Goal: Find specific page/section: Find specific page/section

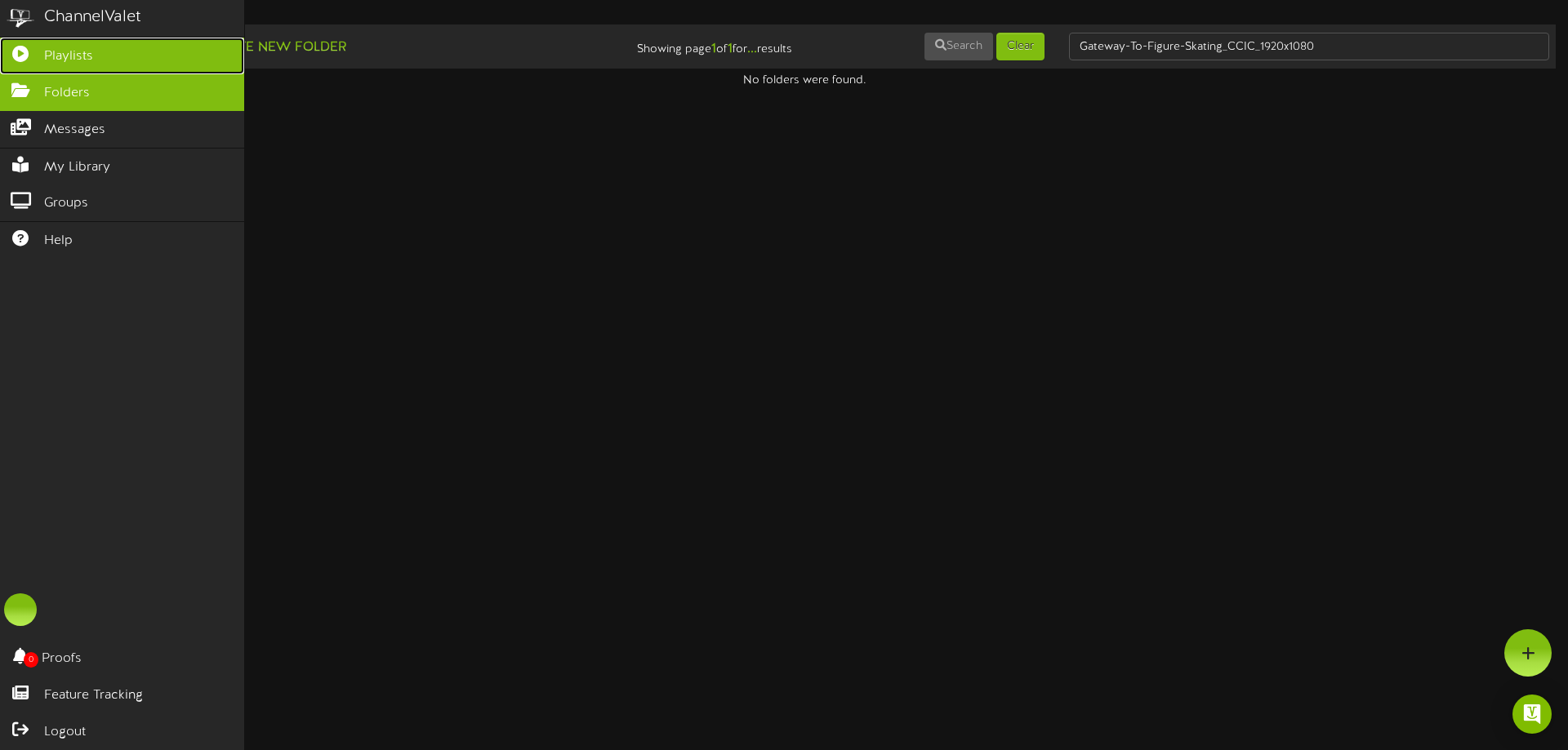
click at [69, 44] on link "Playlists" at bounding box center [122, 55] width 244 height 36
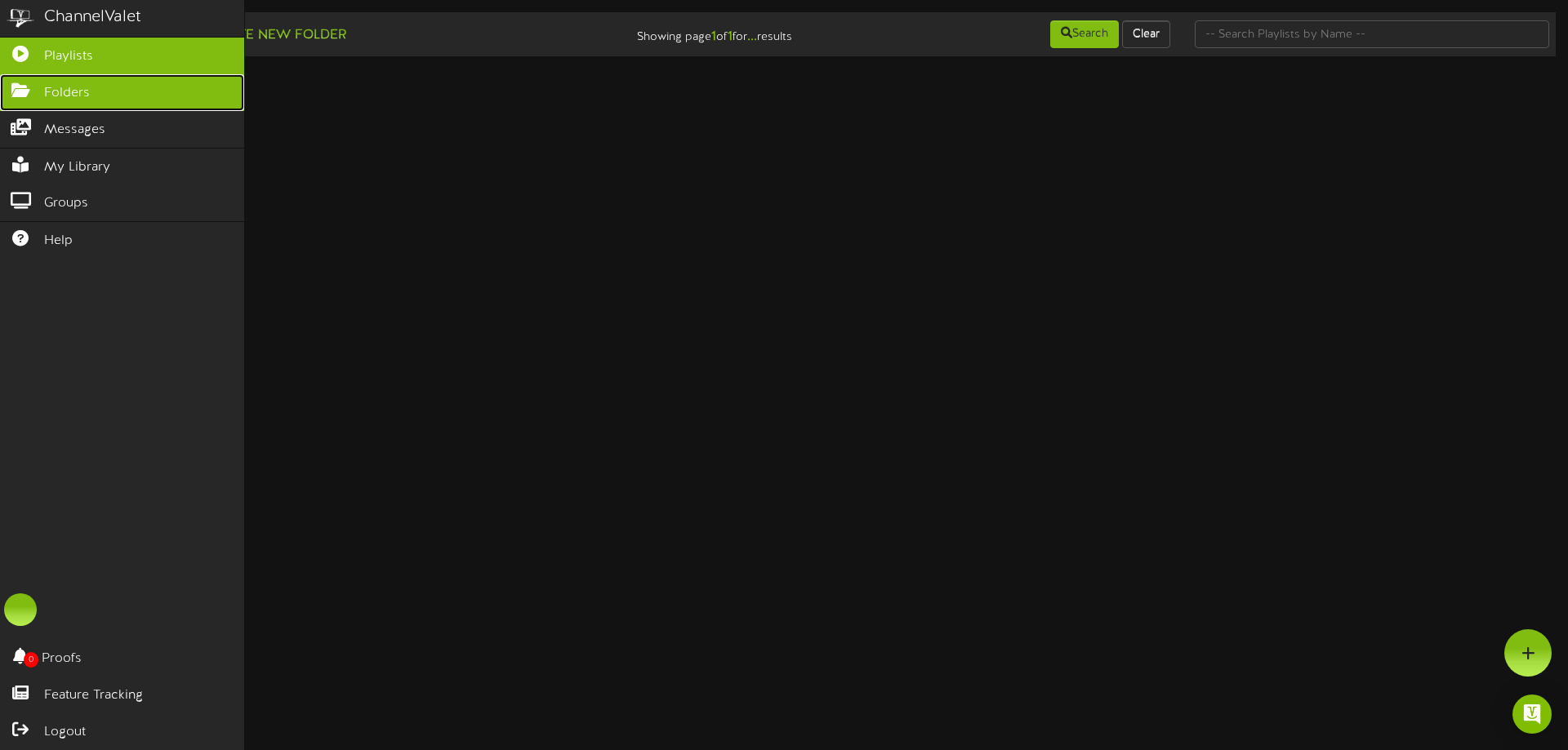
click at [82, 90] on span "Folders" at bounding box center [67, 93] width 46 height 19
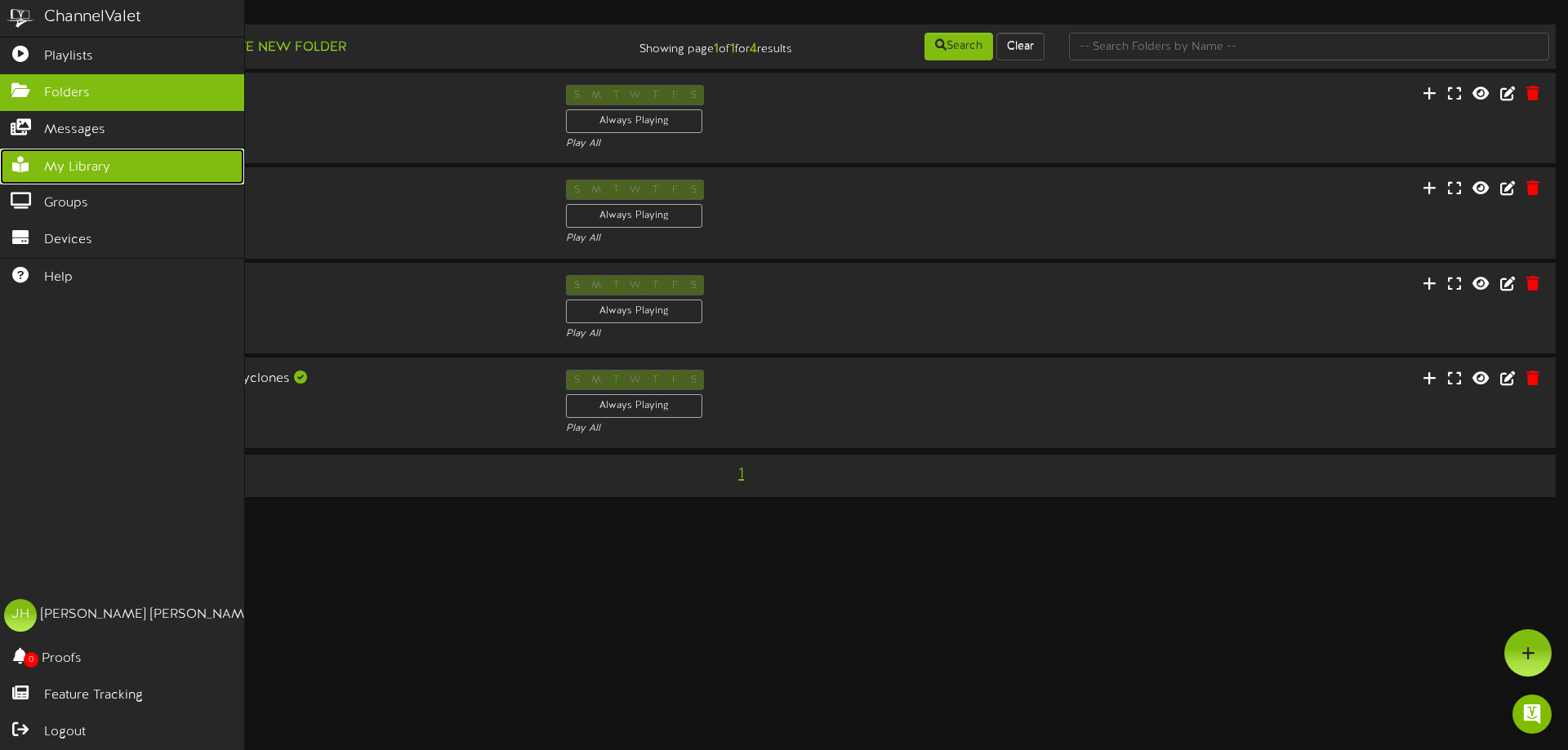
click at [63, 175] on link "My Library" at bounding box center [122, 167] width 244 height 36
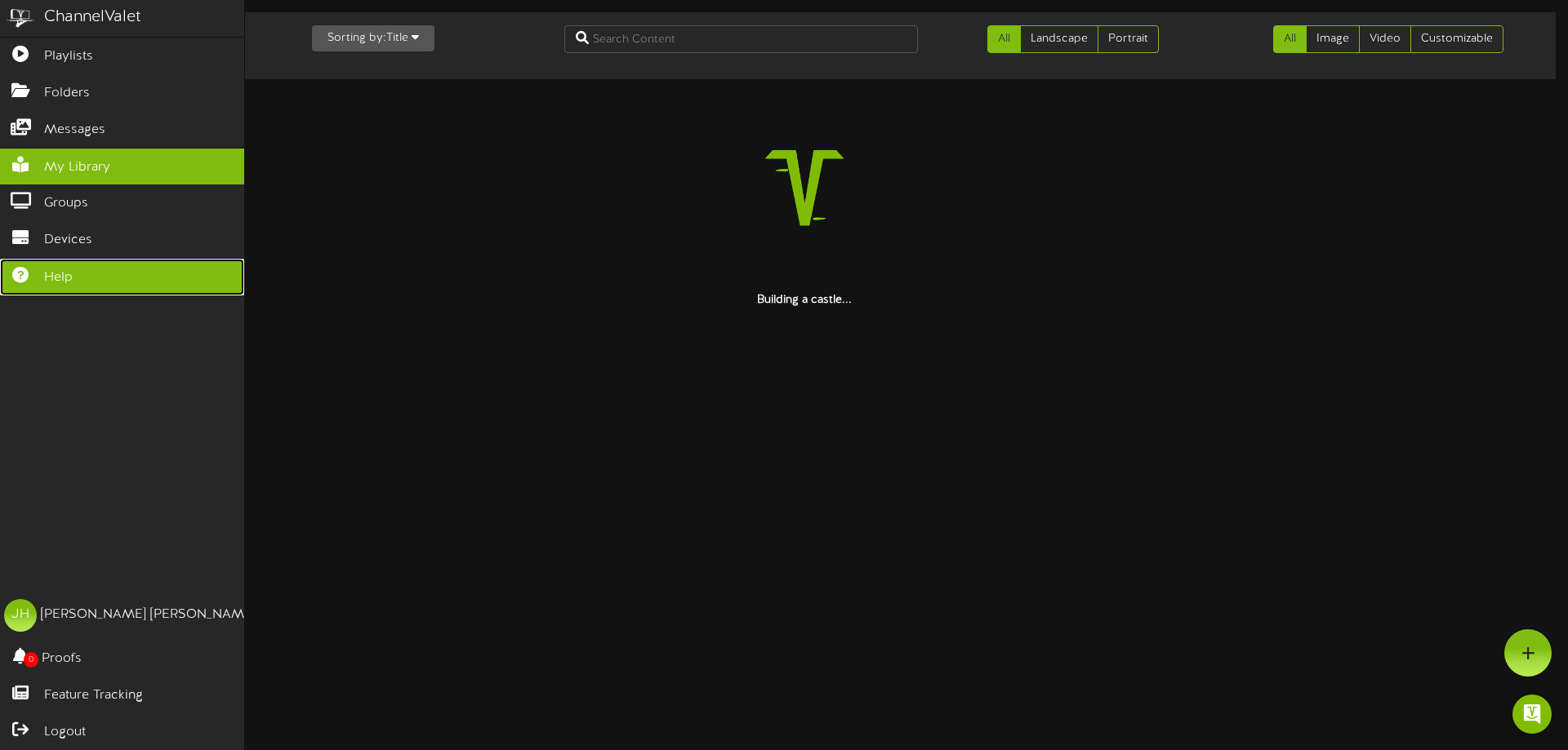
click at [67, 277] on span "Help" at bounding box center [59, 277] width 28 height 19
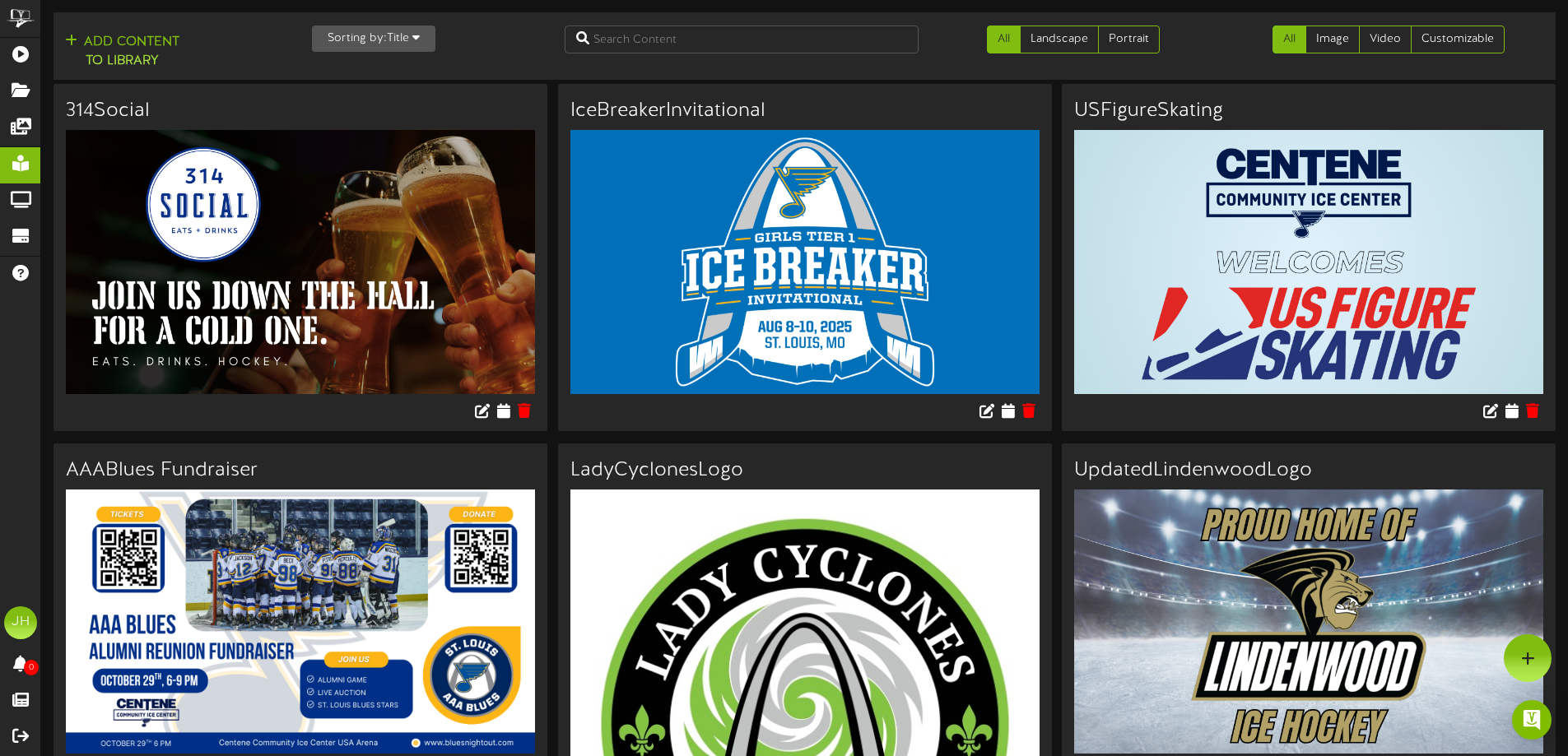
click at [920, 332] on img at bounding box center [805, 262] width 469 height 265
drag, startPoint x: 905, startPoint y: 309, endPoint x: 725, endPoint y: 282, distance: 182.0
click at [713, 277] on img at bounding box center [805, 262] width 469 height 265
click at [1342, 38] on link "Image" at bounding box center [1332, 39] width 55 height 28
click at [868, 223] on img at bounding box center [805, 262] width 469 height 265
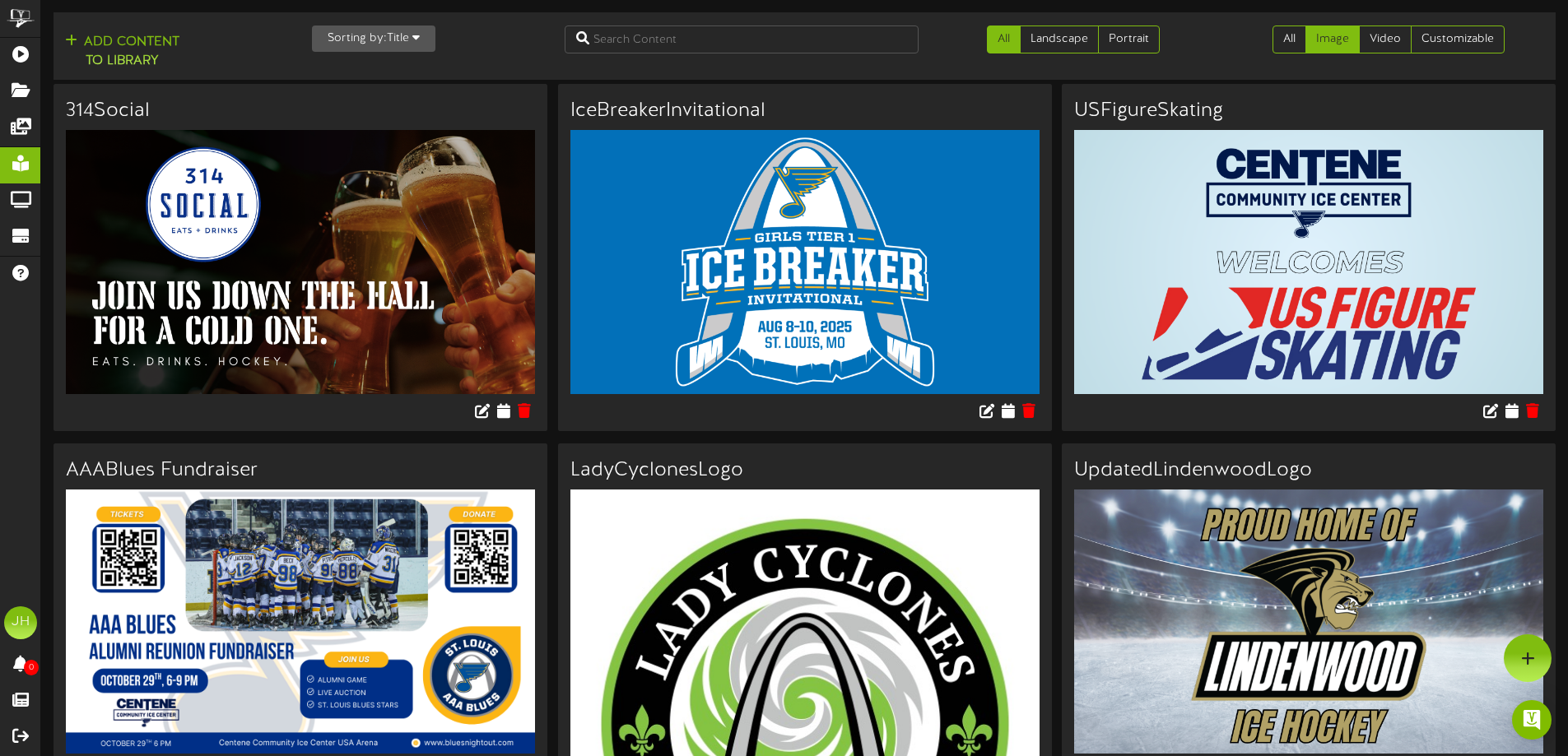
click at [868, 223] on img at bounding box center [805, 262] width 469 height 265
click at [977, 415] on button at bounding box center [986, 412] width 28 height 26
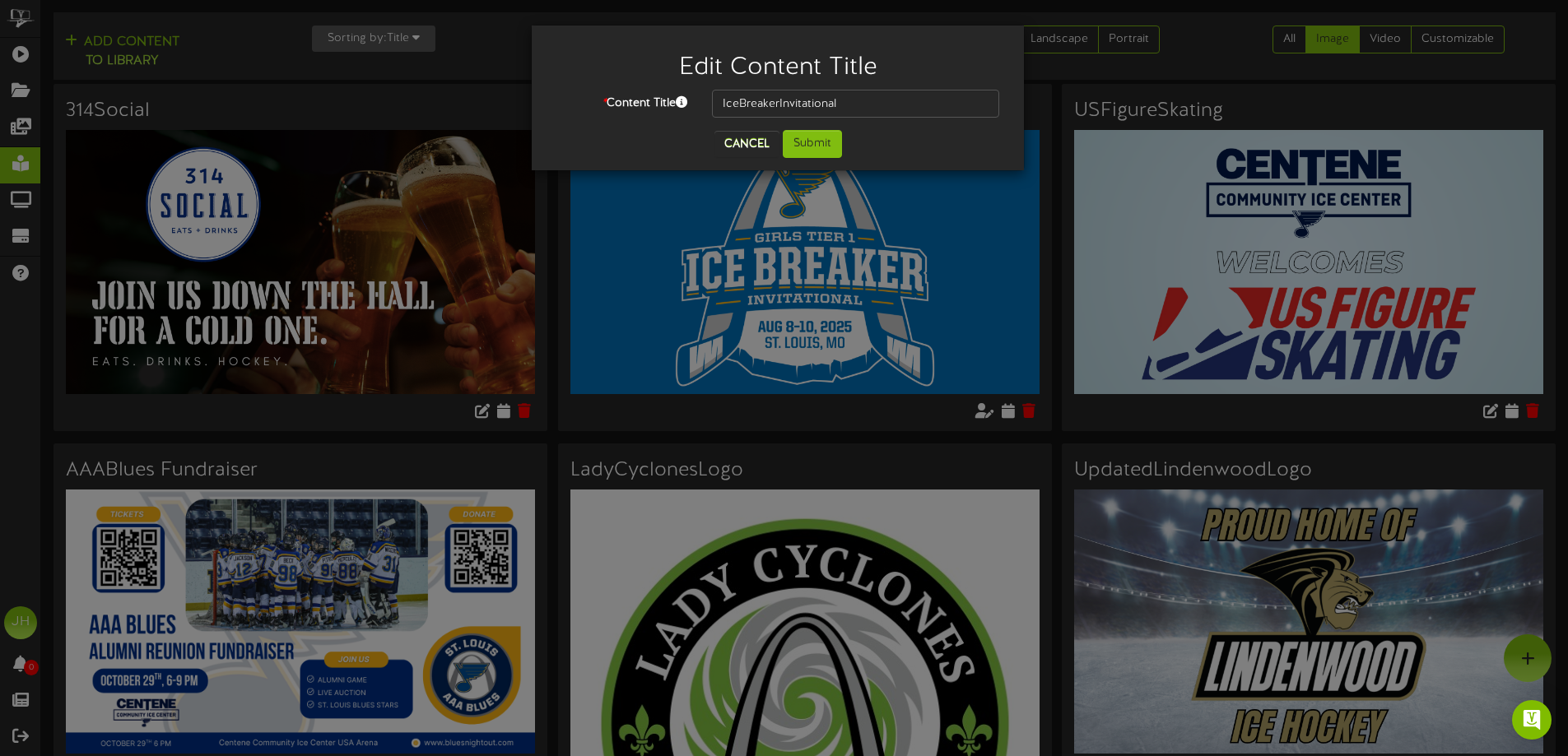
click at [809, 272] on div "Edit Content Title * Content Title IceBreakerInvitational Cancel Submit" at bounding box center [784, 378] width 1568 height 756
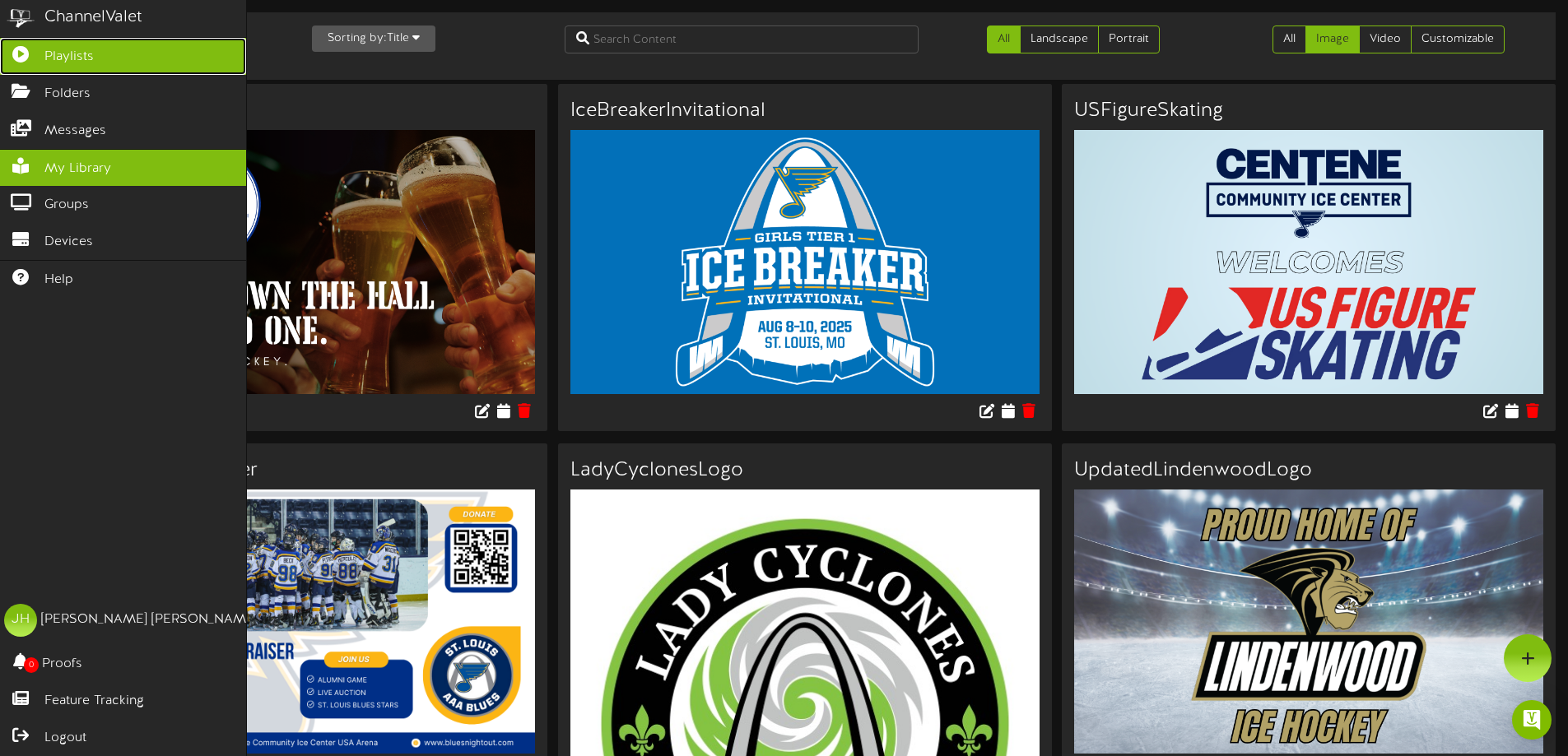
click at [76, 64] on span "Playlists" at bounding box center [69, 56] width 49 height 19
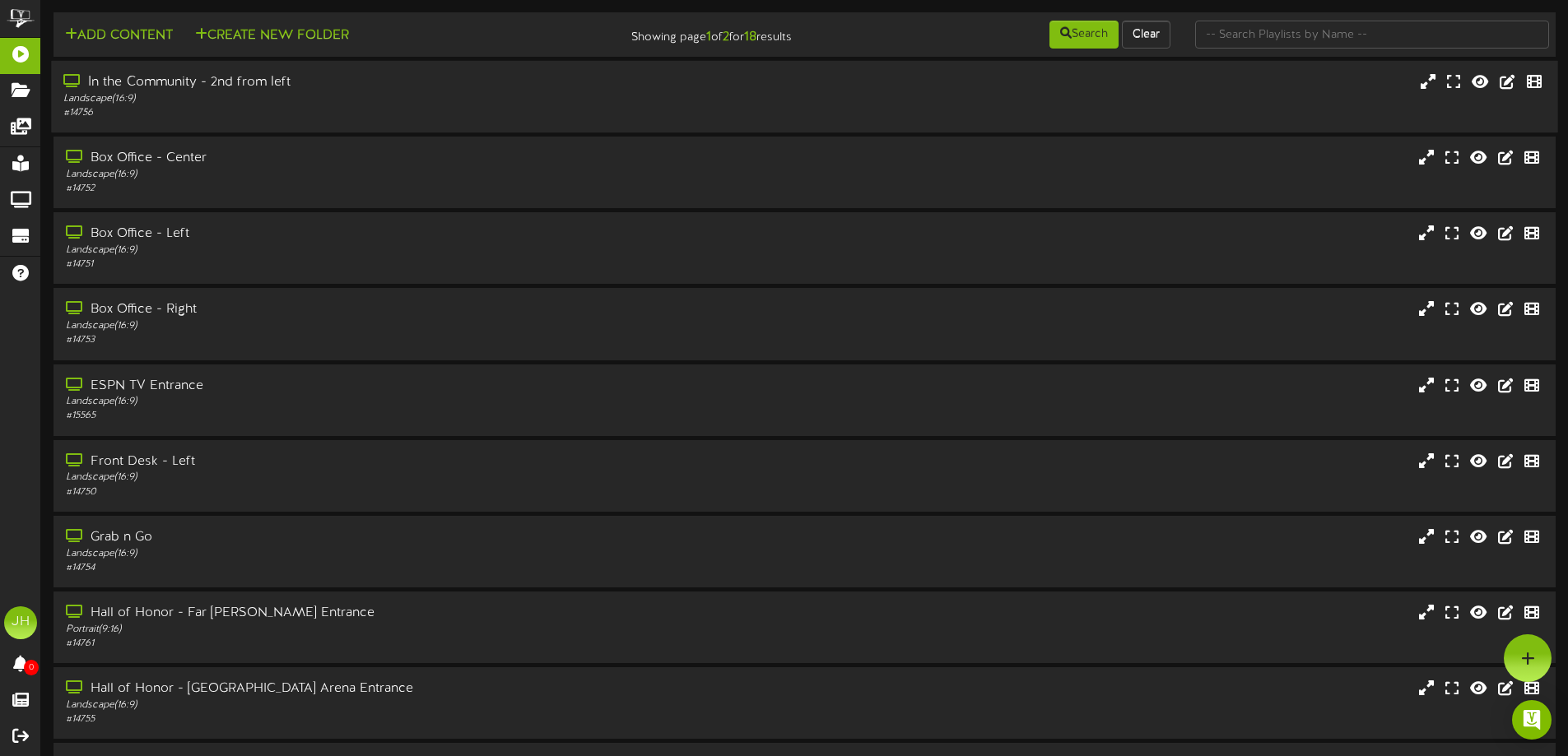
click at [328, 100] on div "Landscape ( 16:9 )" at bounding box center [365, 99] width 603 height 14
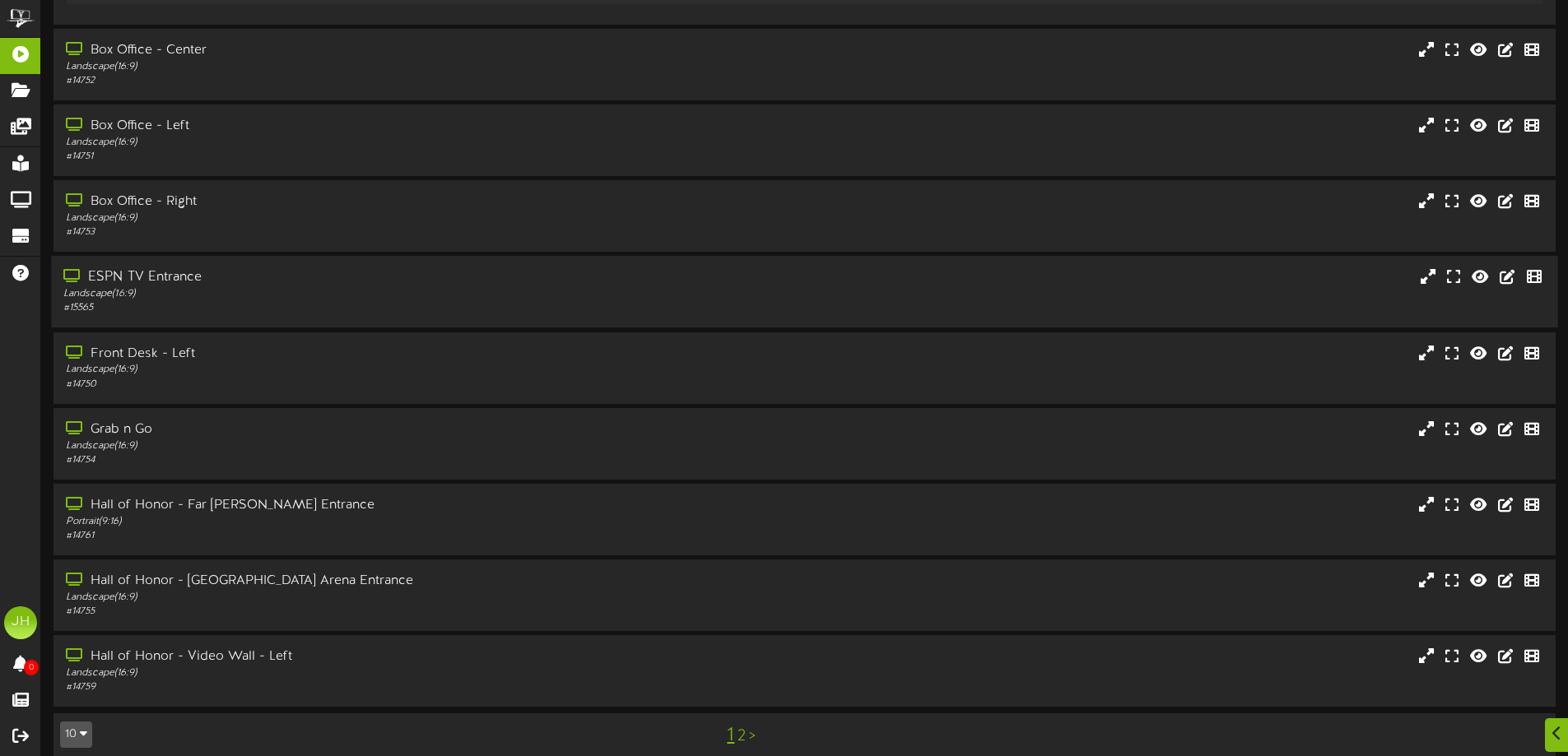
scroll to position [339, 0]
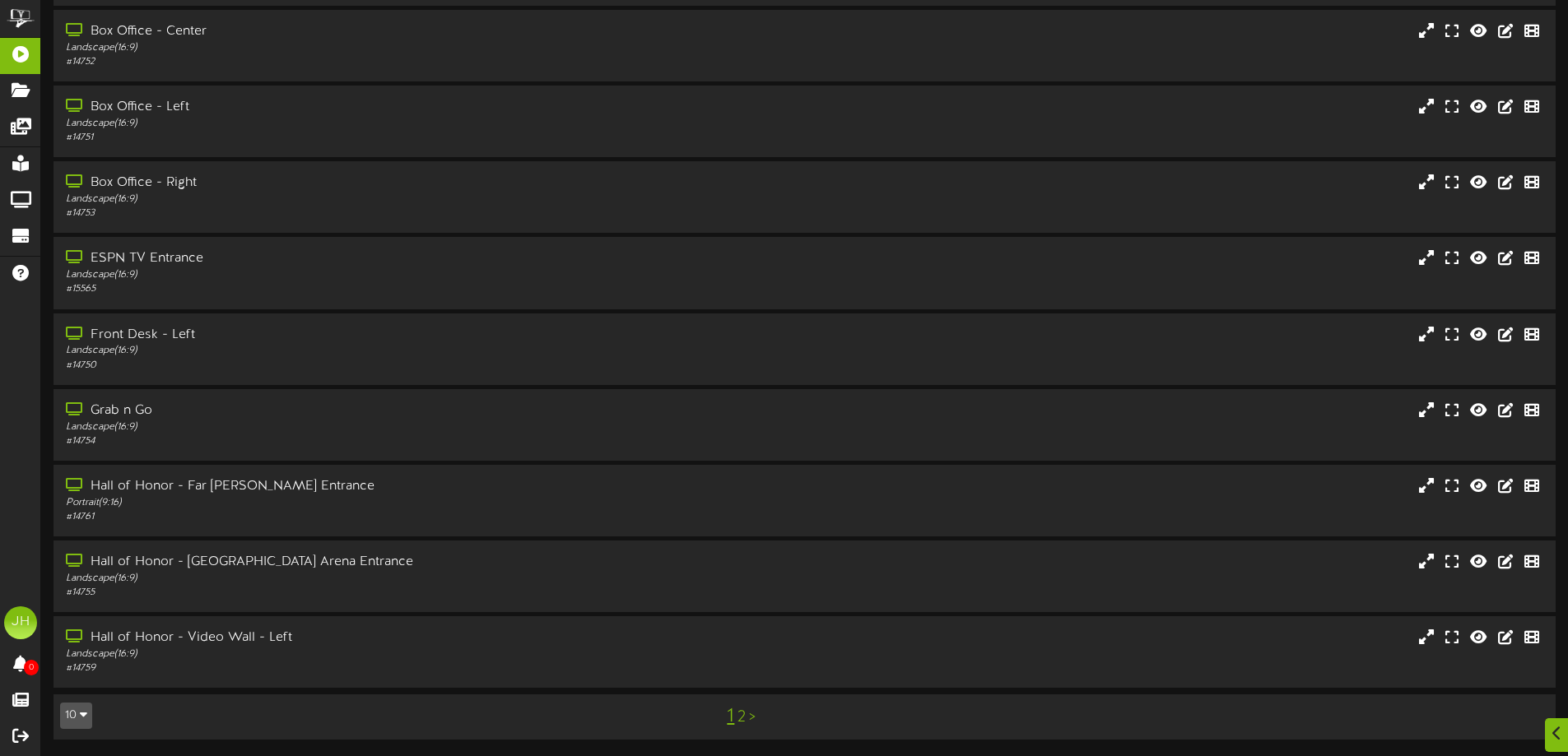
click at [740, 722] on link "2" at bounding box center [741, 718] width 8 height 18
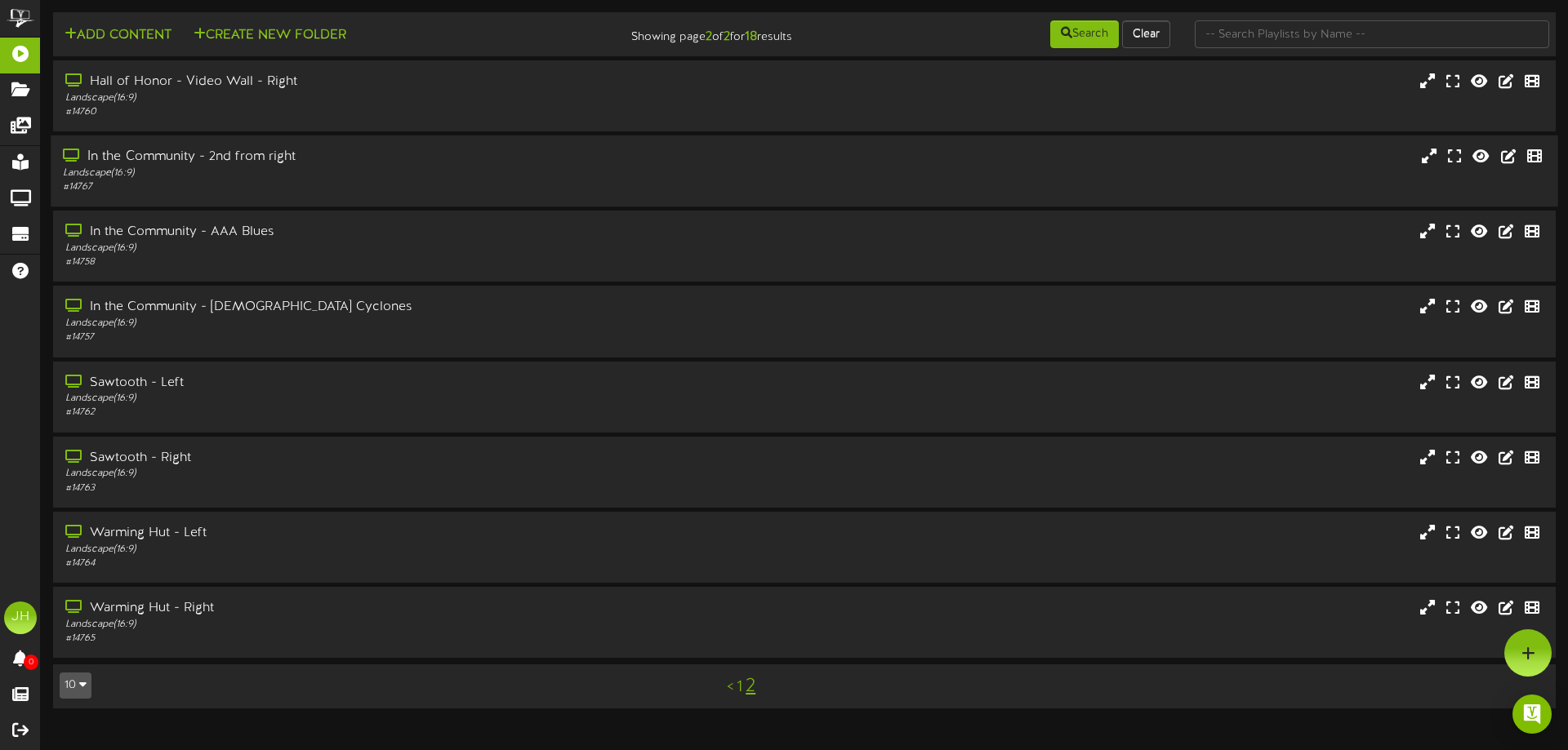
click at [204, 166] on div "In the Community - 2nd from right" at bounding box center [365, 157] width 603 height 19
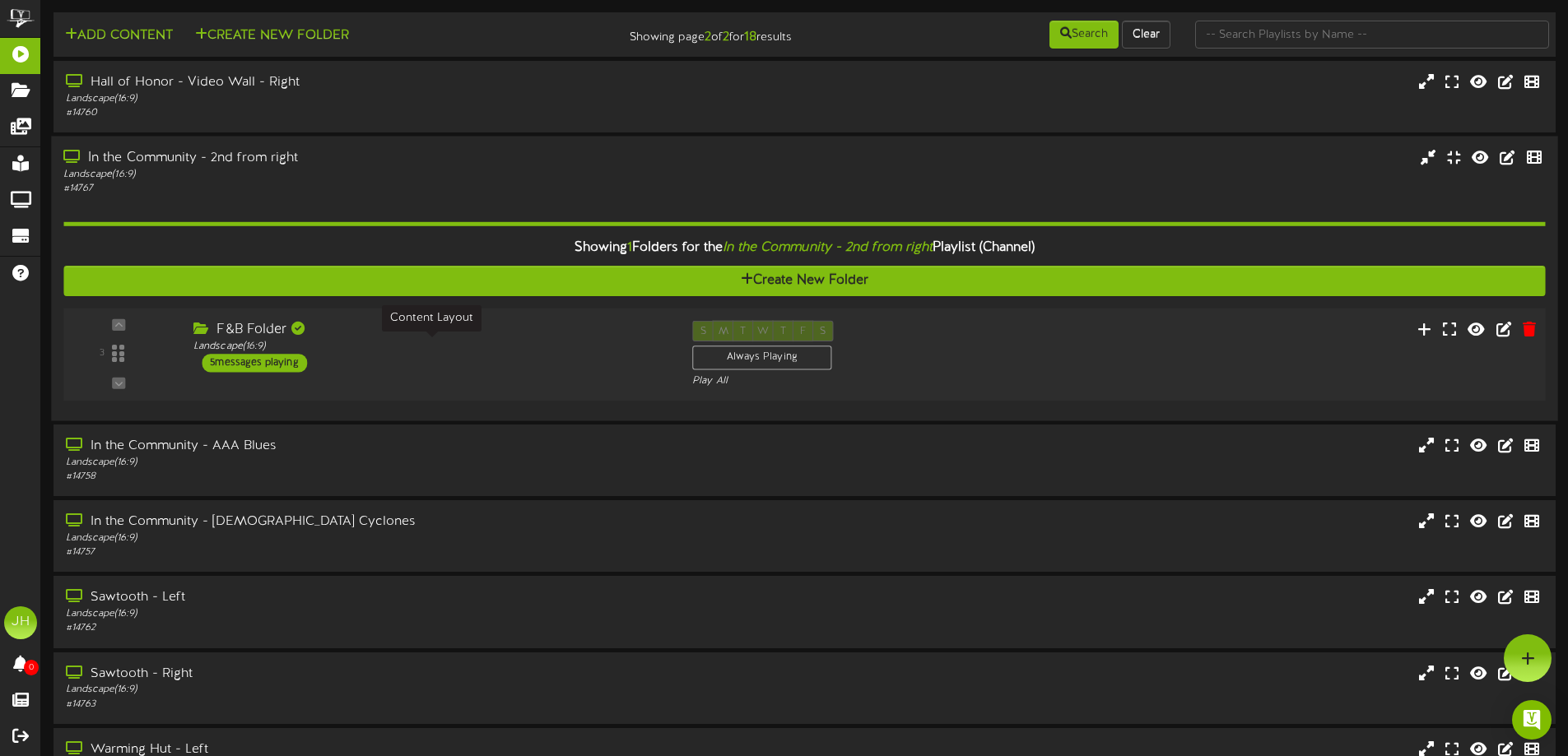
click at [361, 348] on div "Landscape ( 16:9 )" at bounding box center [430, 347] width 474 height 14
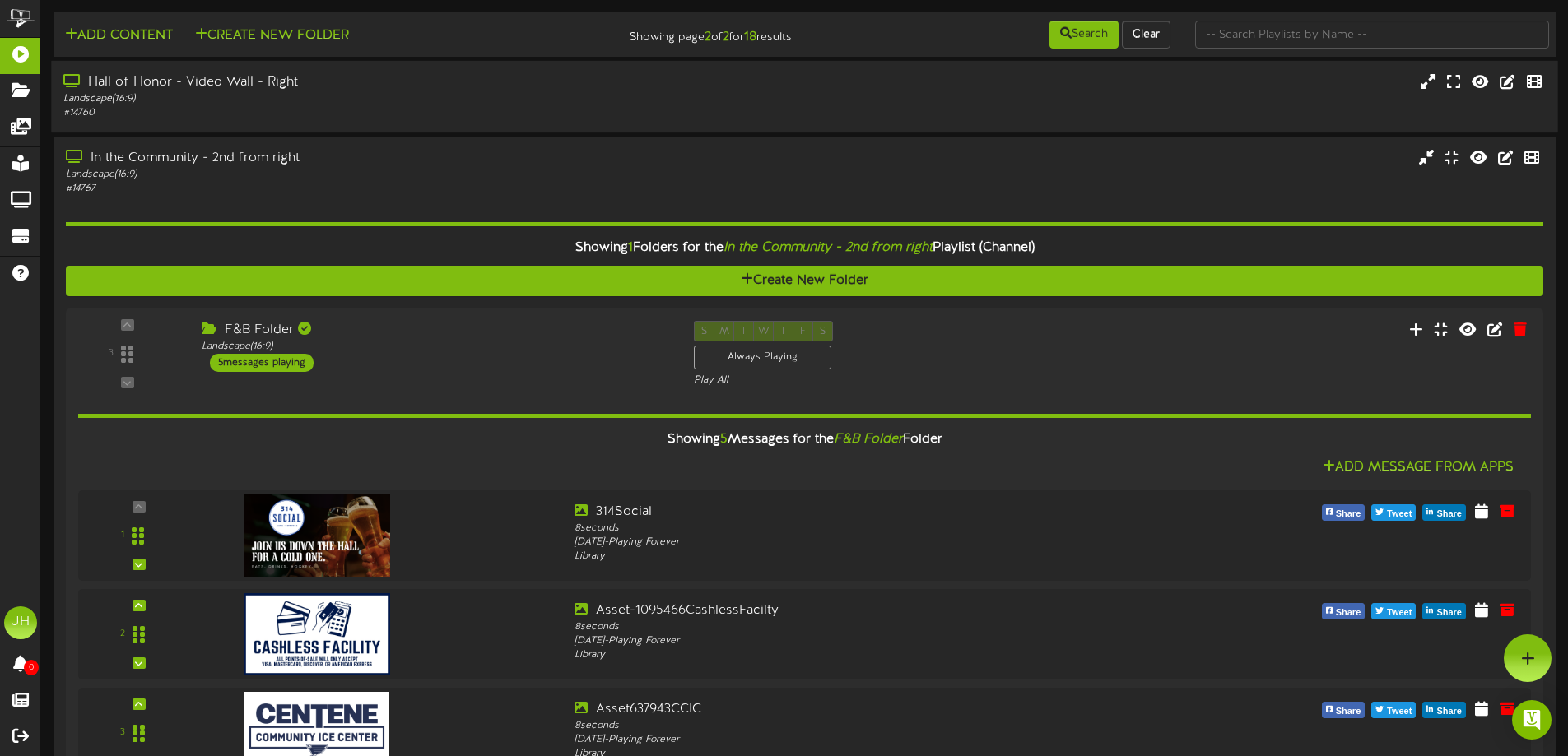
click at [364, 107] on div "# 14760" at bounding box center [365, 113] width 603 height 14
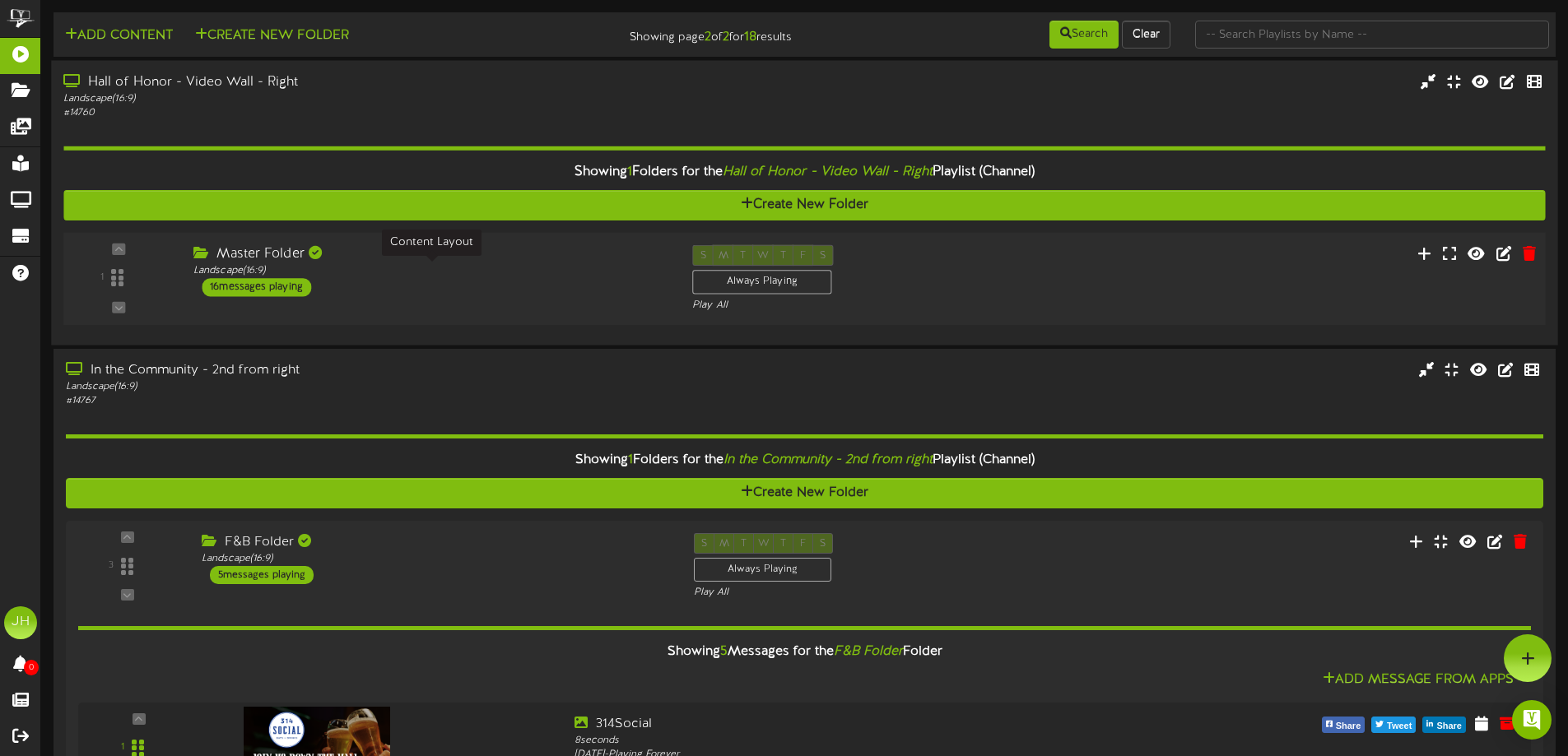
click at [411, 275] on div "Landscape ( 16:9 )" at bounding box center [430, 272] width 474 height 14
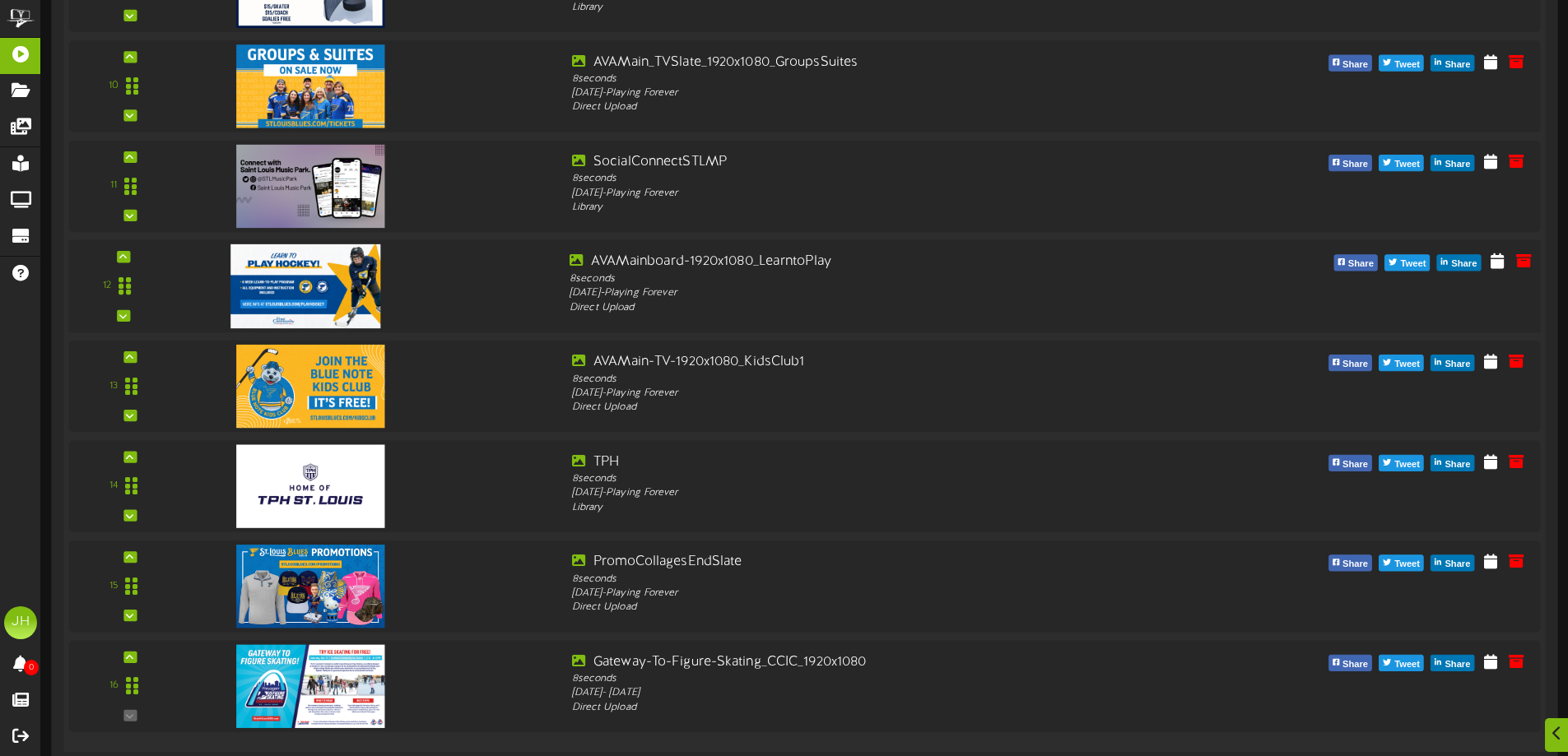
scroll to position [1316, 0]
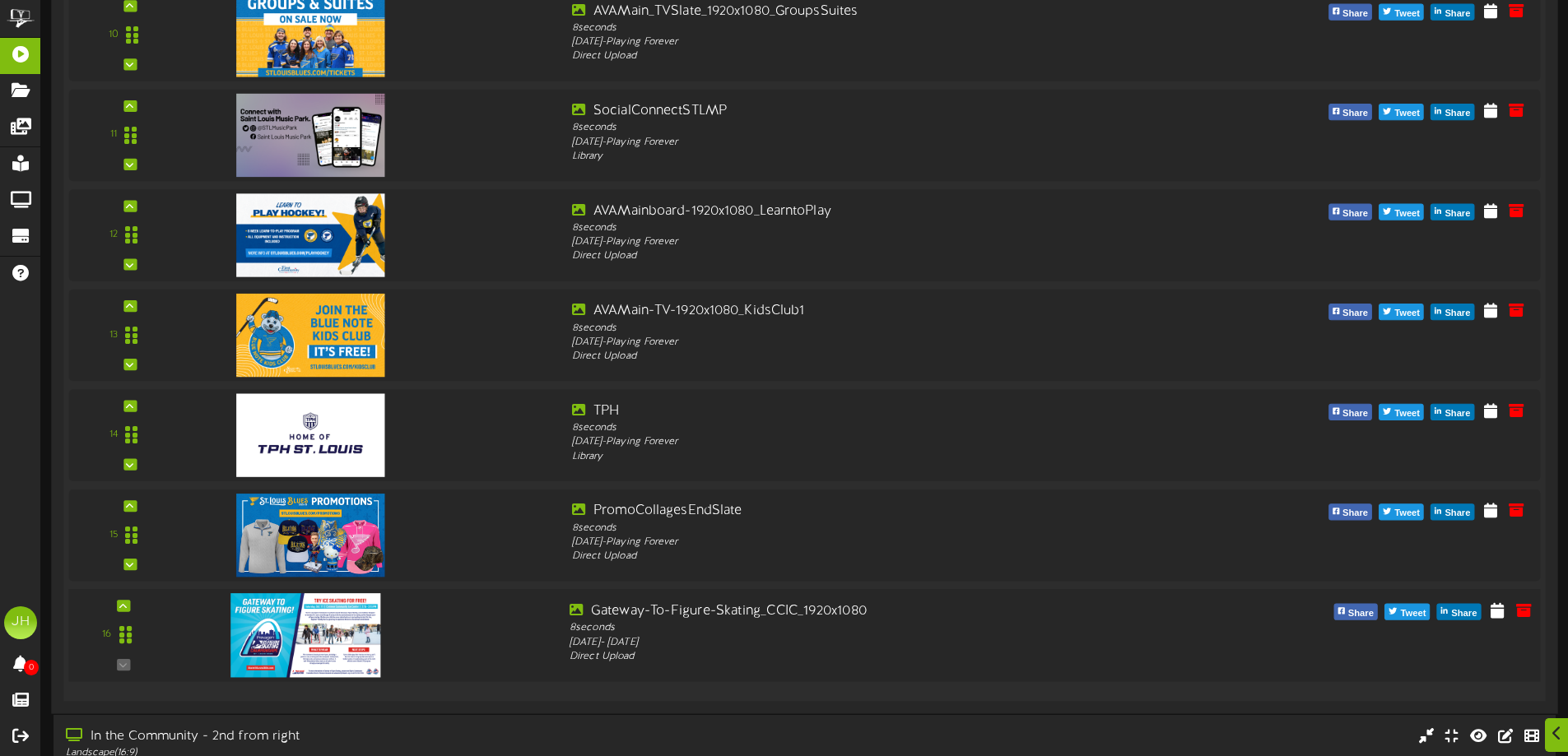
click at [324, 633] on img at bounding box center [306, 635] width 150 height 84
